Goal: Transaction & Acquisition: Purchase product/service

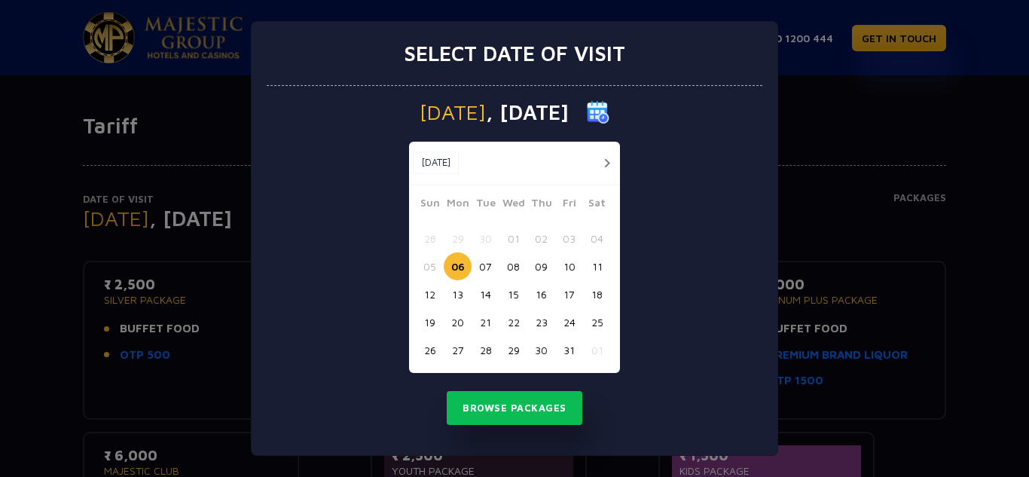
click at [609, 154] on div at bounding box center [602, 163] width 28 height 19
click at [609, 158] on button "button" at bounding box center [606, 163] width 19 height 19
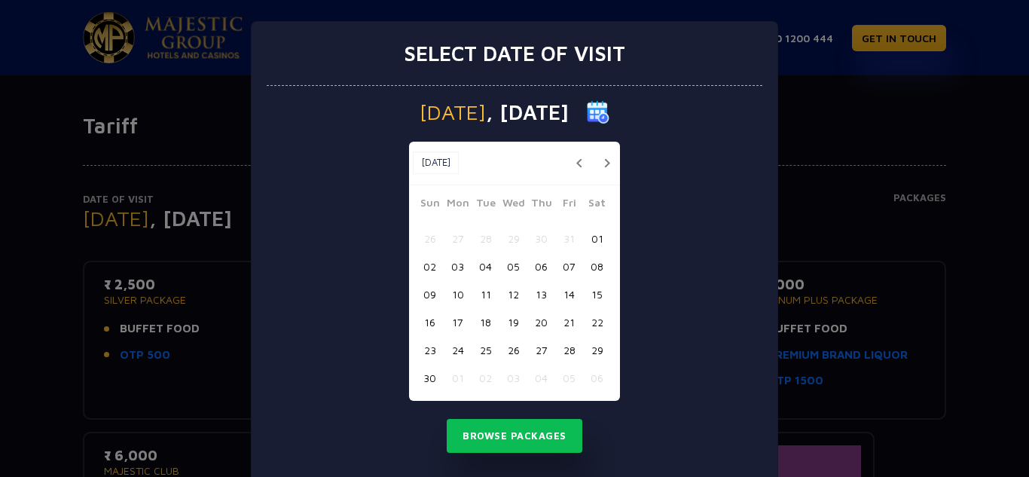
click at [542, 289] on button "13" at bounding box center [541, 294] width 28 height 28
click at [523, 438] on button "Browse Packages" at bounding box center [515, 436] width 136 height 35
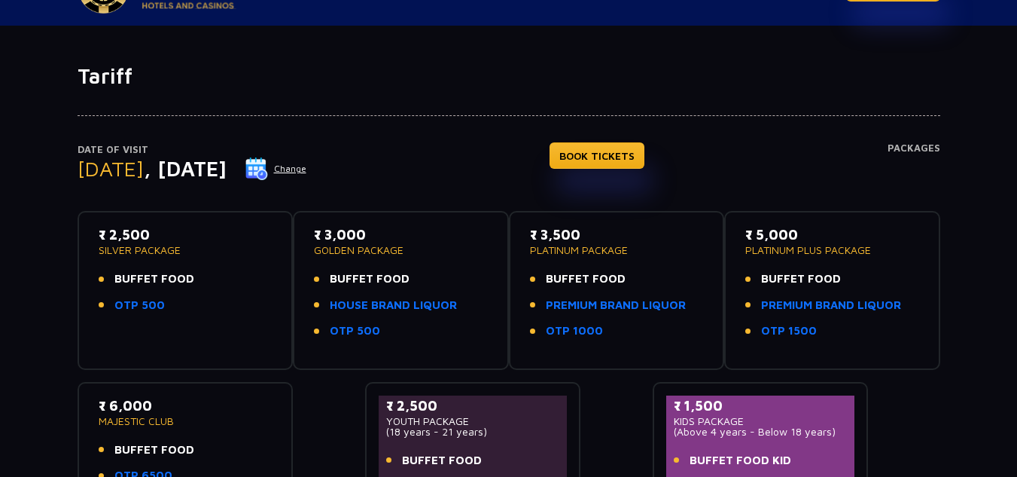
scroll to position [50, 0]
drag, startPoint x: 99, startPoint y: 234, endPoint x: 193, endPoint y: 281, distance: 104.4
click at [193, 281] on div "₹ 2,500 SILVER PACKAGE BUFFET FOOD OTP 500" at bounding box center [186, 273] width 174 height 98
click at [189, 301] on li "OTP 500" at bounding box center [186, 304] width 174 height 17
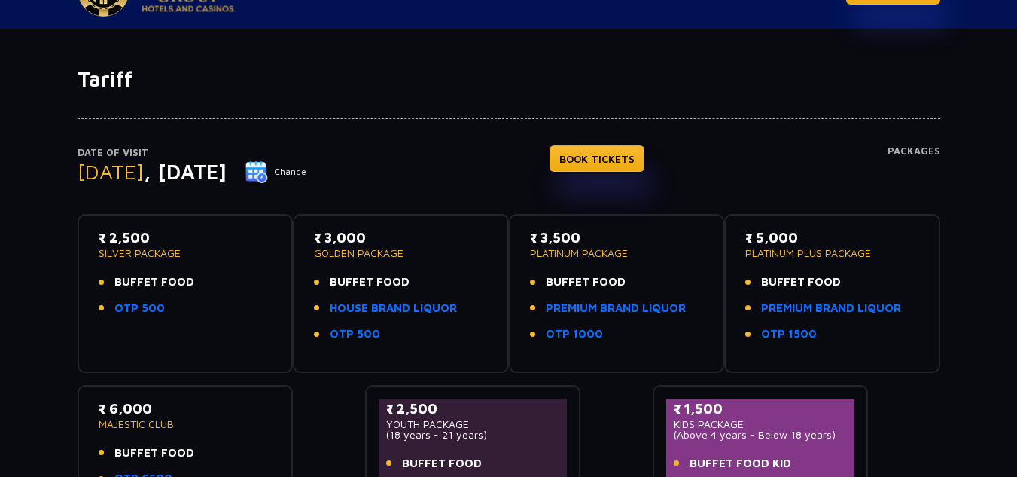
scroll to position [47, 0]
click at [365, 305] on link "HOUSE BRAND LIQUOR" at bounding box center [393, 307] width 127 height 17
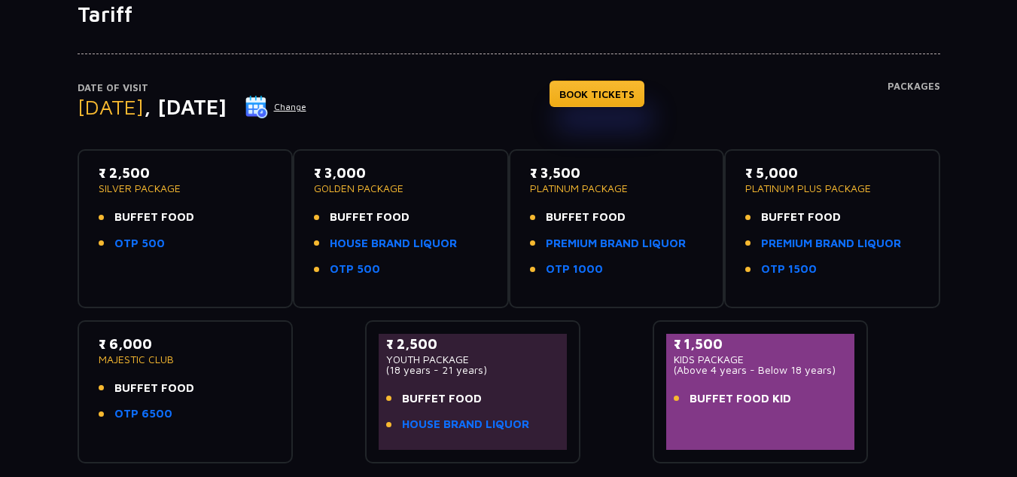
scroll to position [0, 0]
